Goal: Book appointment/travel/reservation

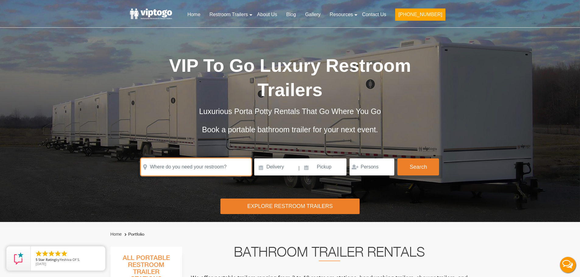
click at [175, 173] on input "text" at bounding box center [196, 167] width 110 height 17
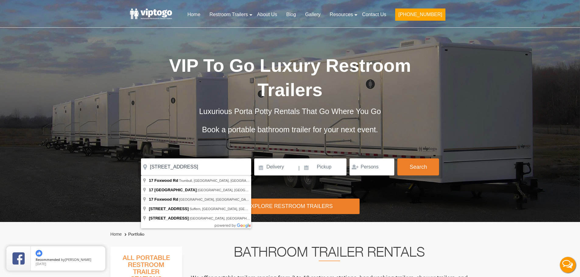
type input "[STREET_ADDRESS]"
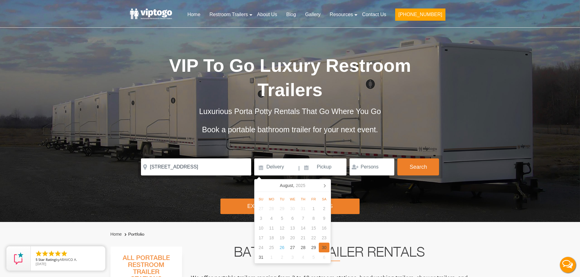
click at [325, 251] on div "30" at bounding box center [324, 248] width 11 height 10
type input "[DATE]"
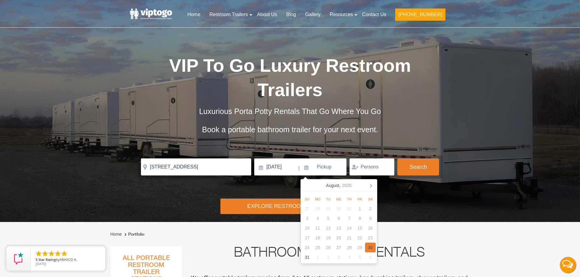
click at [369, 248] on div "30" at bounding box center [370, 248] width 11 height 10
type input "[DATE]"
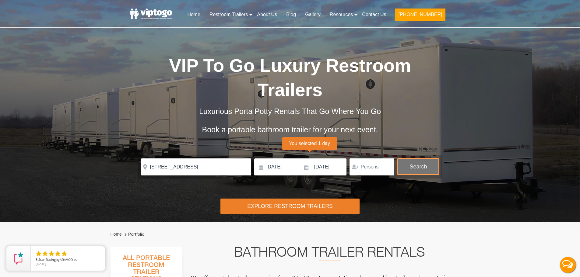
click at [425, 168] on button "Search" at bounding box center [418, 167] width 42 height 16
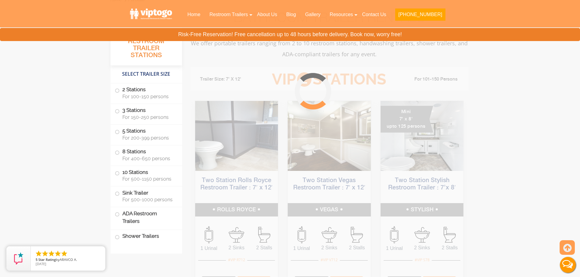
scroll to position [247, 0]
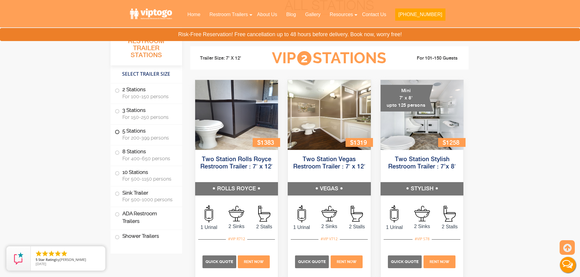
click at [157, 131] on label "5 Stations For 200-399 persons" at bounding box center [146, 134] width 63 height 19
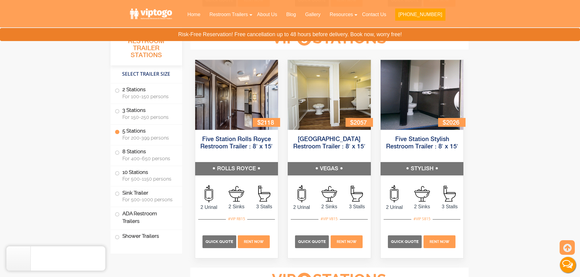
scroll to position [912, 0]
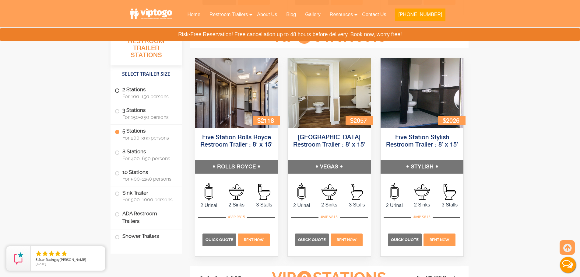
drag, startPoint x: 147, startPoint y: 94, endPoint x: 150, endPoint y: 94, distance: 3.1
click at [148, 94] on span "For 100-150 persons" at bounding box center [148, 97] width 52 height 6
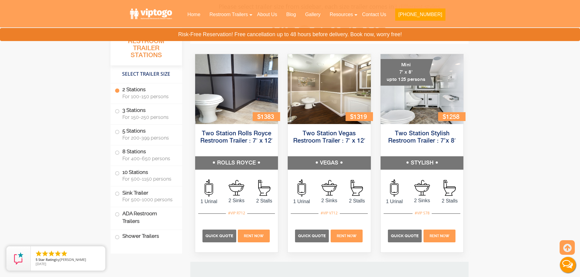
scroll to position [269, 0]
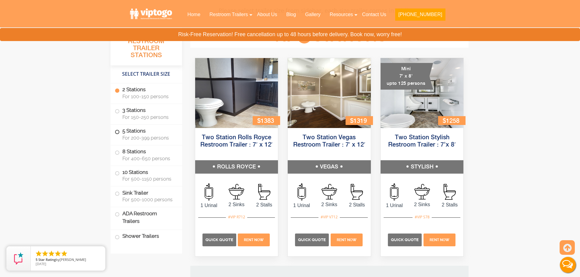
click at [146, 136] on span "For 200-399 persons" at bounding box center [148, 138] width 52 height 6
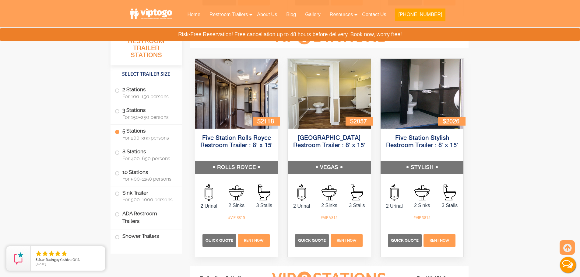
scroll to position [912, 0]
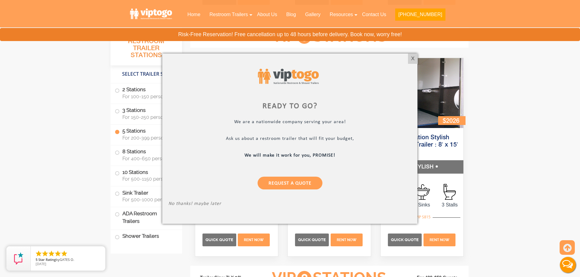
click at [414, 60] on div "X" at bounding box center [412, 59] width 9 height 10
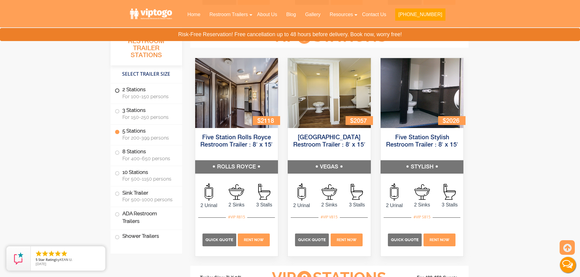
click at [150, 96] on span "For 100-150 persons" at bounding box center [148, 97] width 52 height 6
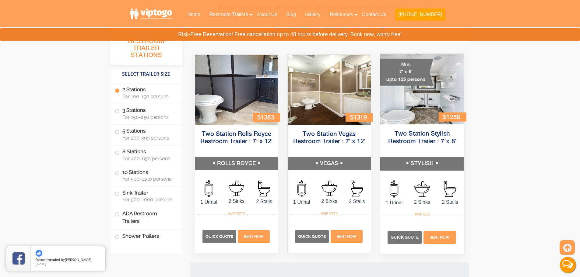
scroll to position [269, 0]
